Goal: Task Accomplishment & Management: Use online tool/utility

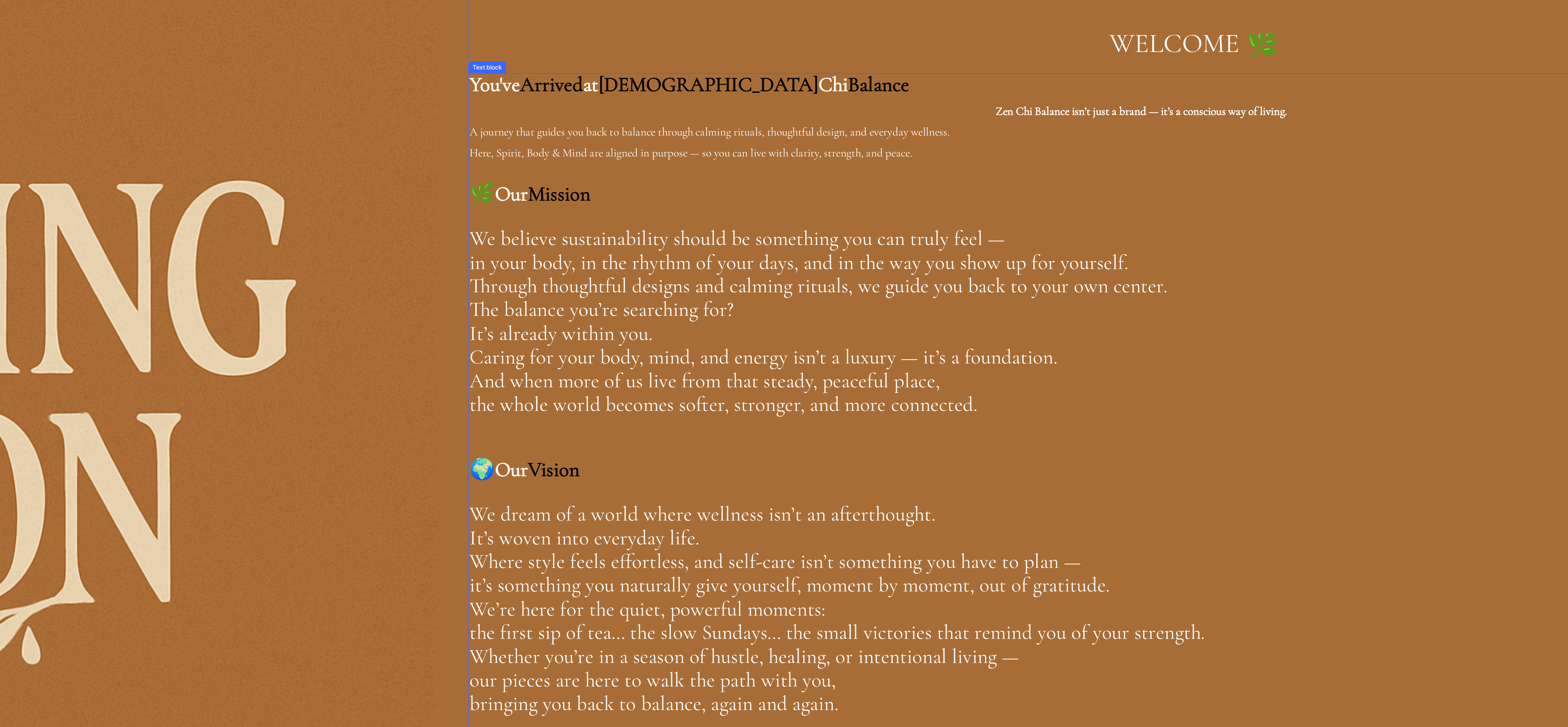
click at [314, 53] on span "We believe sustainability should be something you can truly feel —" at bounding box center [160, 47] width 307 height 14
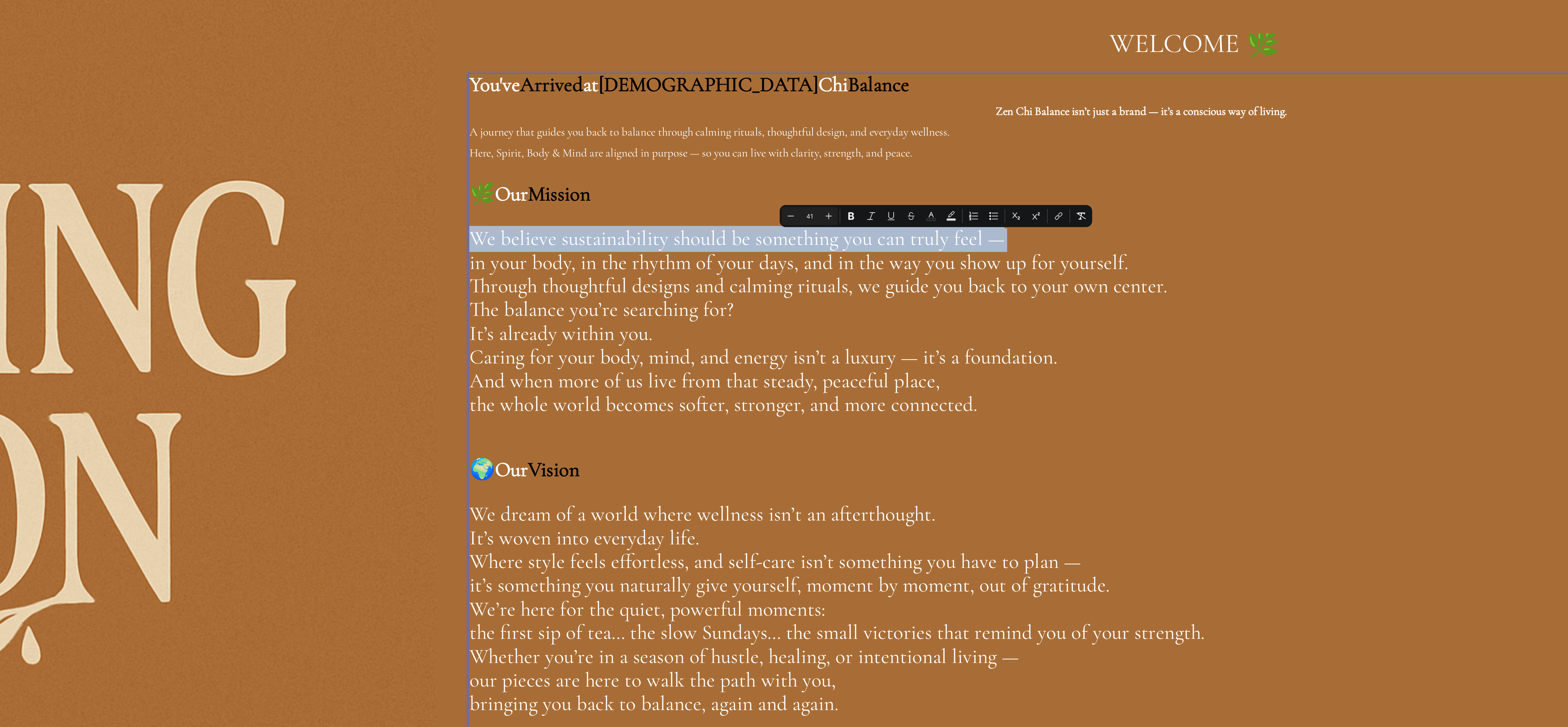
click at [314, 53] on span "We believe sustainability should be something you can truly feel —" at bounding box center [160, 47] width 307 height 14
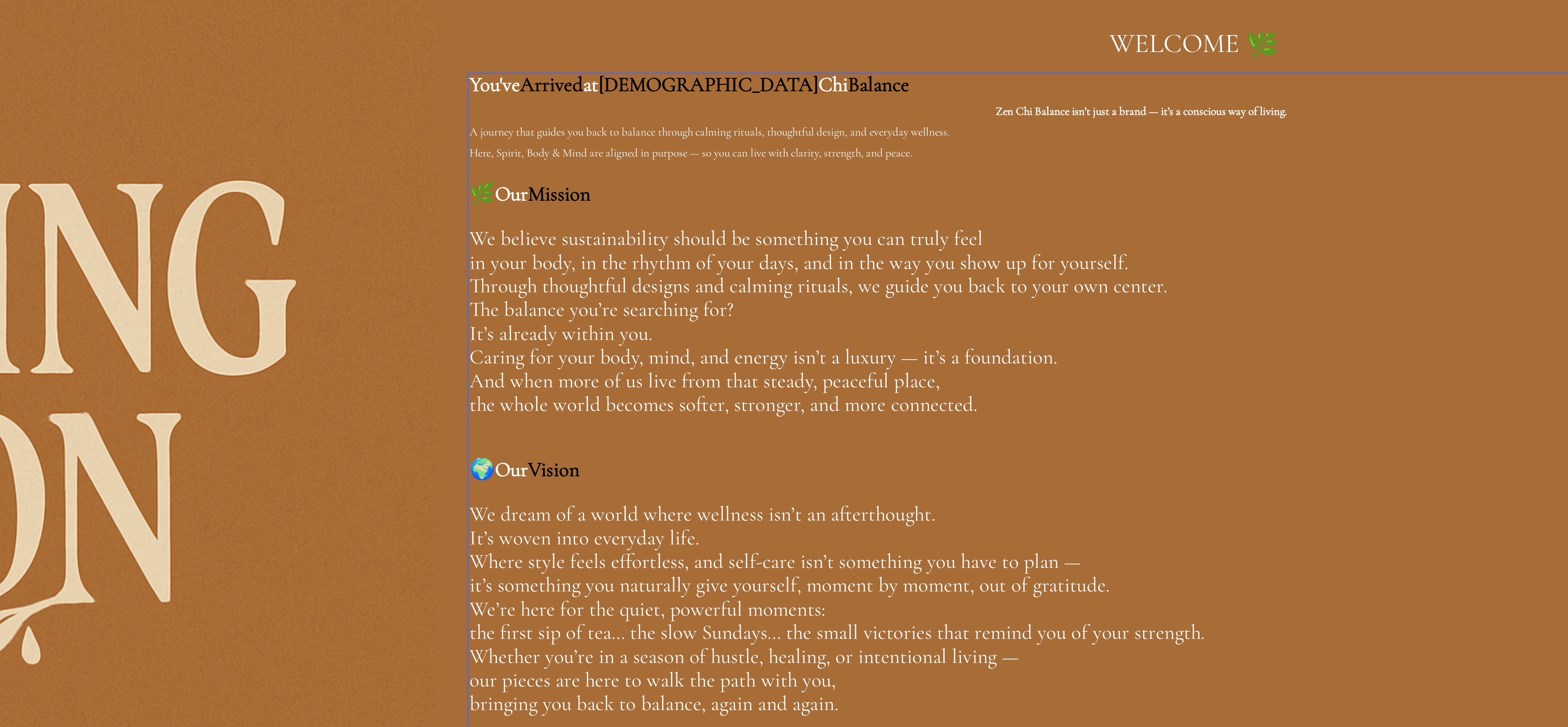
click at [493, 110] on p "The balance you’re searching for? It’s already within you." at bounding box center [423, 96] width 833 height 27
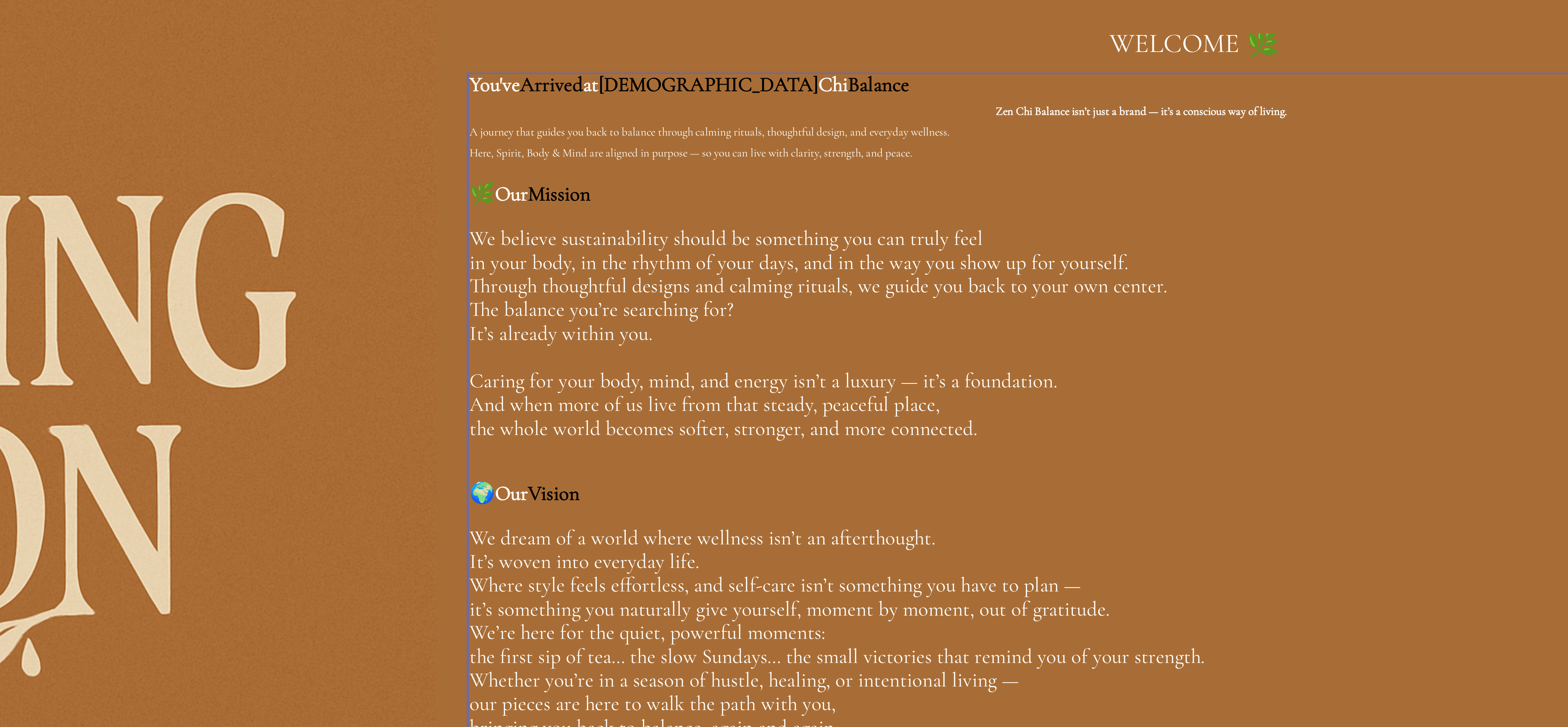
scroll to position [66, 0]
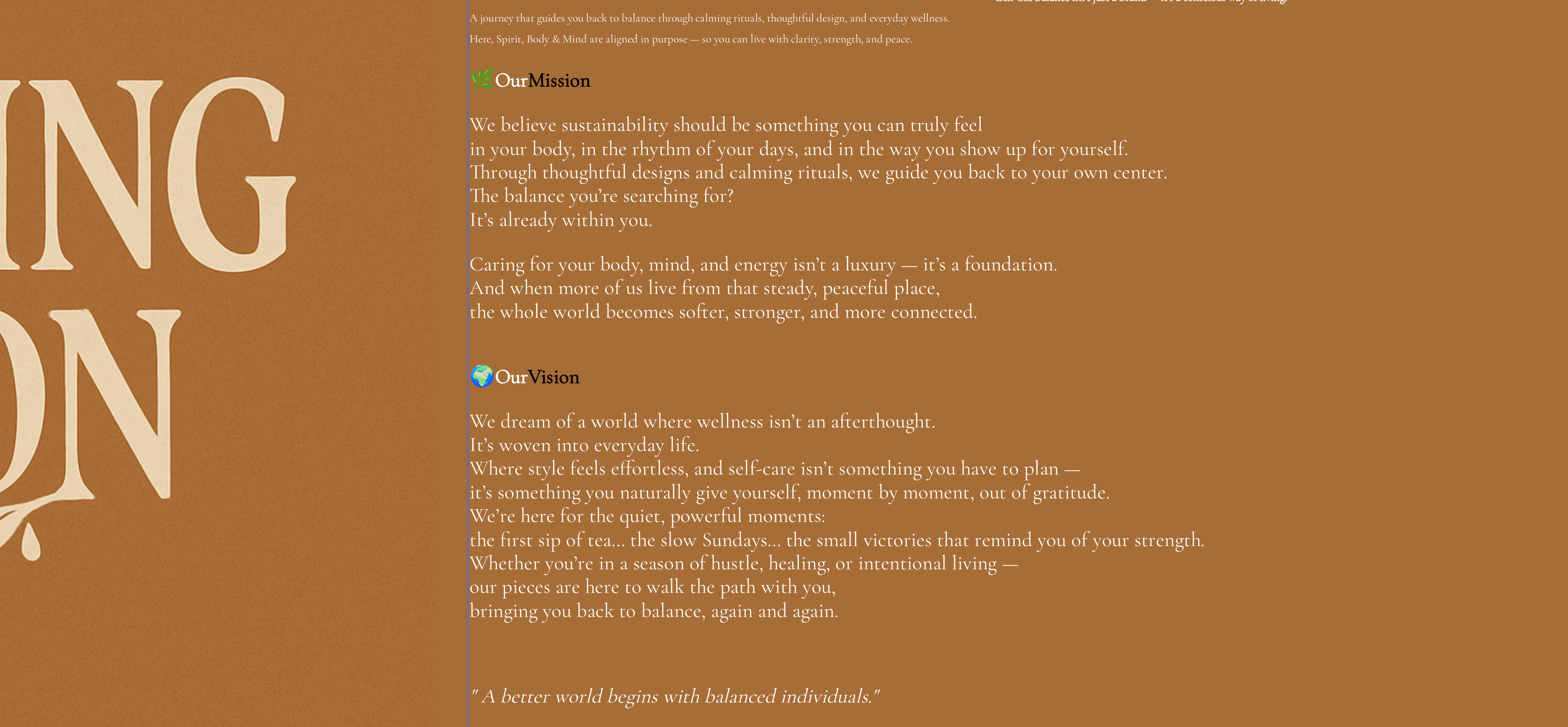
click at [344, 70] on span "Caring for your body, mind, and energy isn’t a luxury — it’s a foundation." at bounding box center [175, 62] width 338 height 14
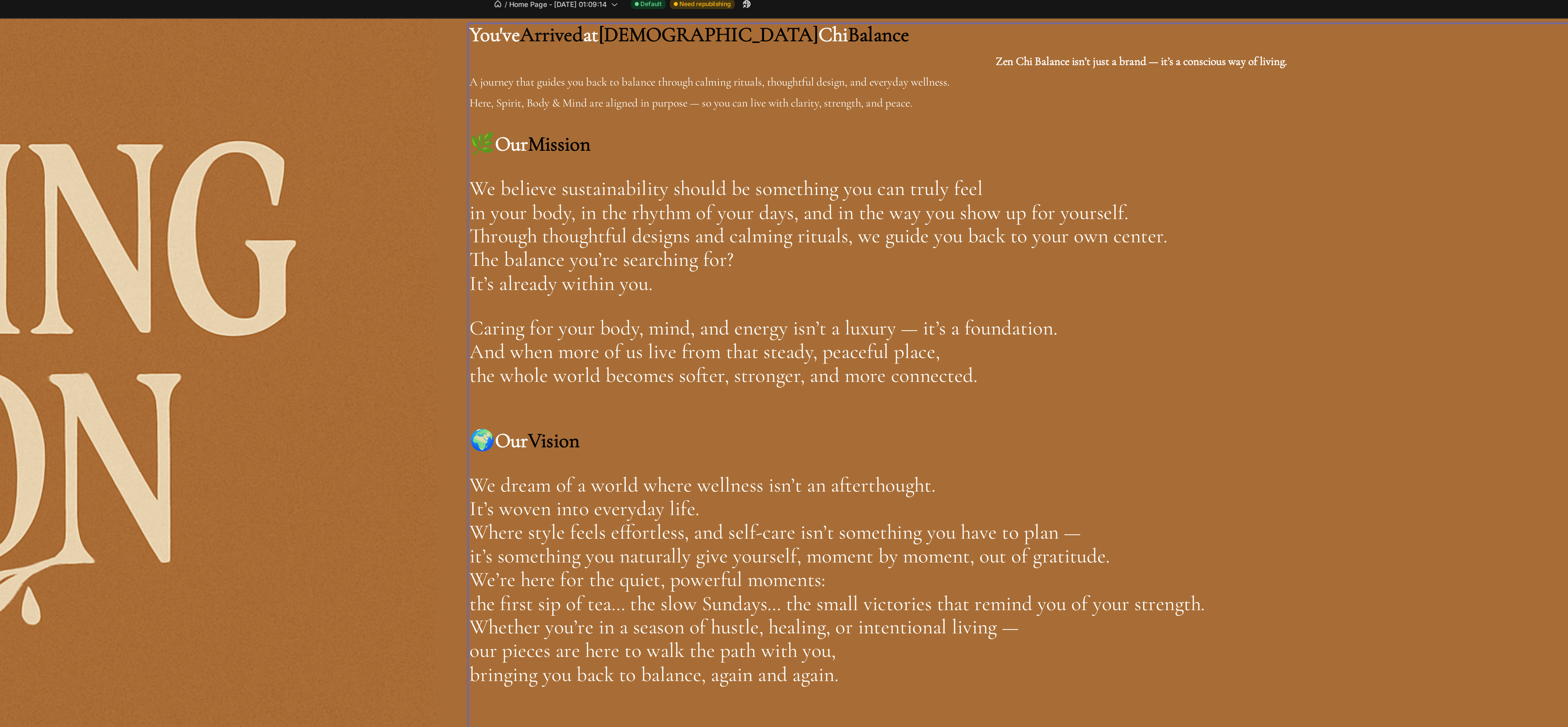
scroll to position [197, 0]
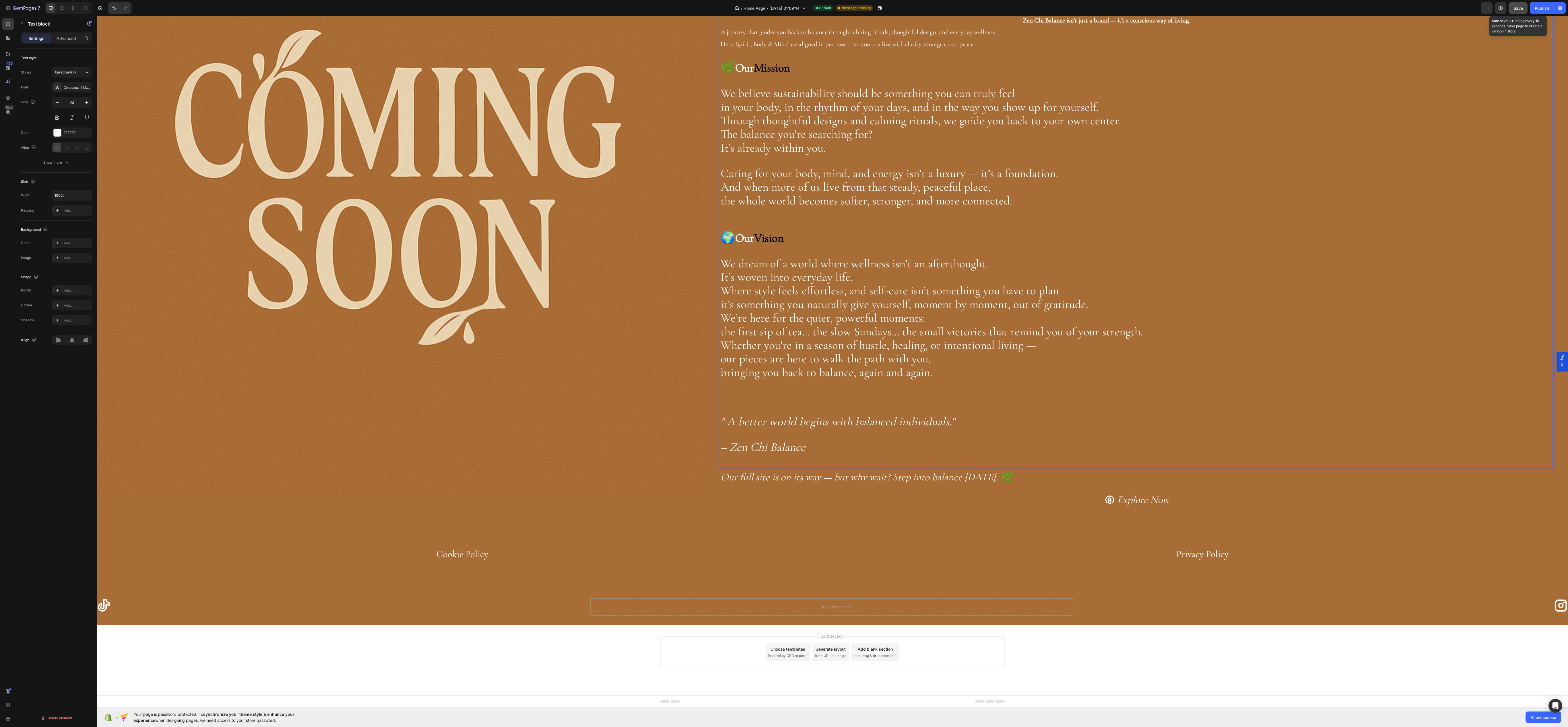
click at [1513, 12] on button "Save" at bounding box center [1518, 8] width 19 height 12
click at [1532, 9] on button "Publish" at bounding box center [1542, 8] width 24 height 12
click at [1504, 12] on button "button" at bounding box center [1501, 8] width 11 height 12
